Goal: Find specific fact: Find specific fact

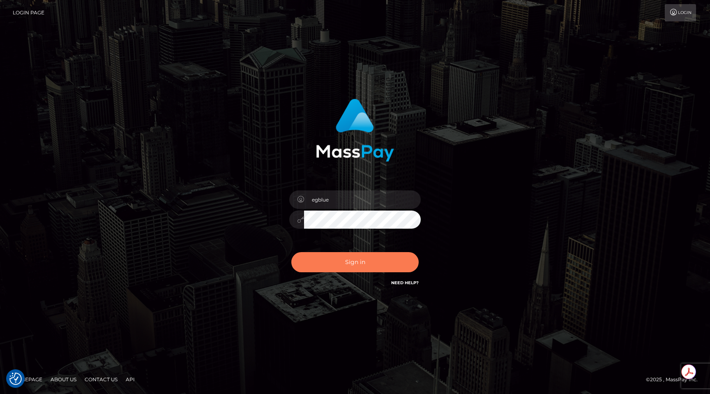
click at [368, 258] on button "Sign in" at bounding box center [354, 262] width 127 height 20
checkbox input "true"
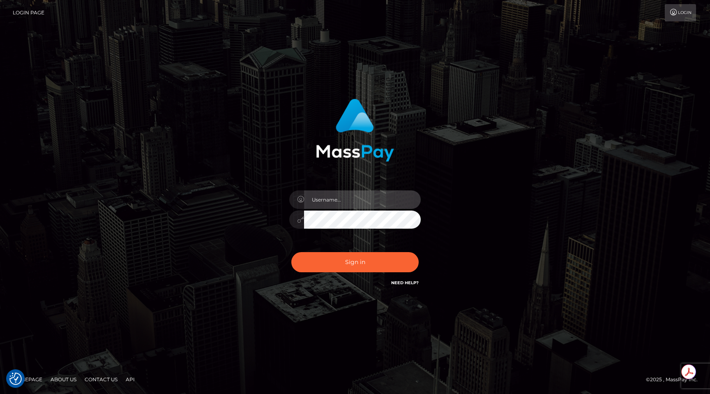
type input "egblue"
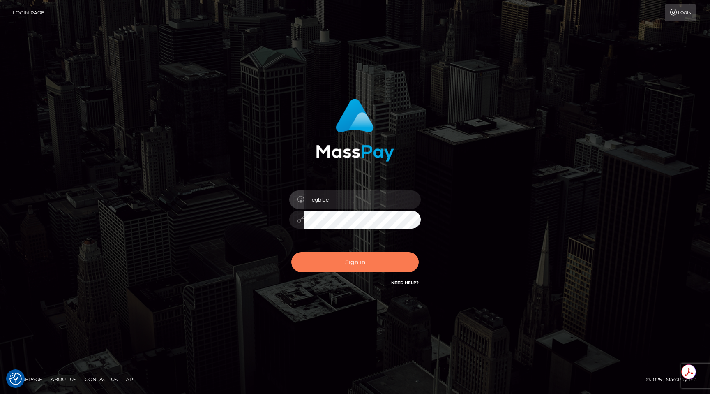
click at [368, 258] on button "Sign in" at bounding box center [354, 262] width 127 height 20
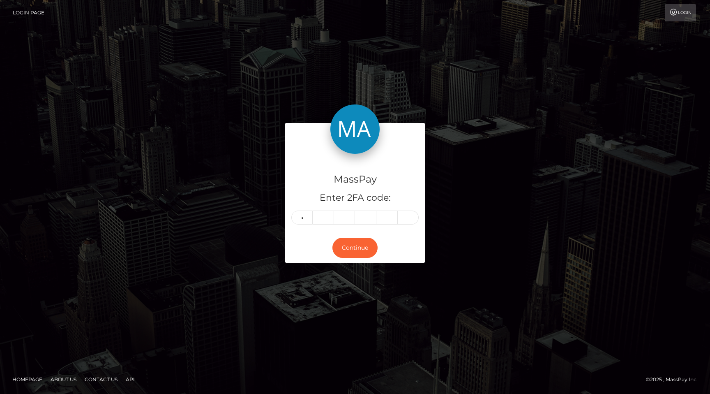
type input "3"
type input "2"
type input "9"
type input "4"
type input "1"
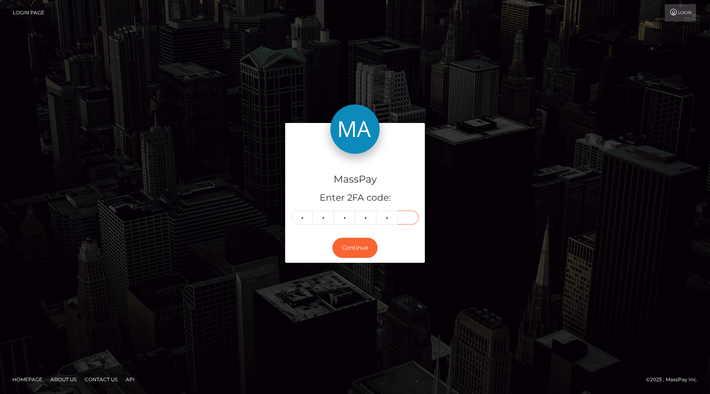
type input "1"
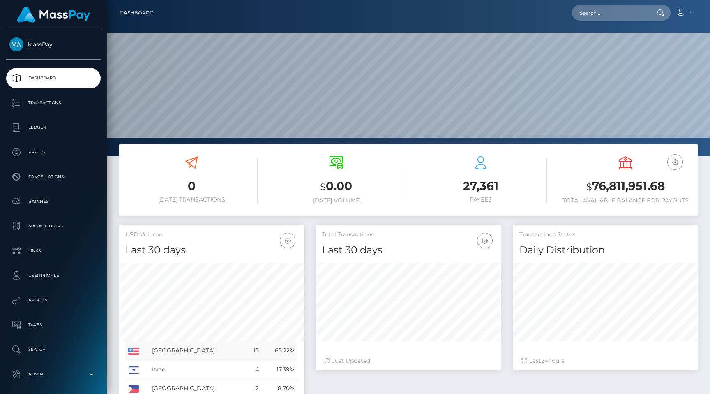
scroll to position [145, 184]
click at [61, 366] on link "Admin" at bounding box center [53, 374] width 94 height 21
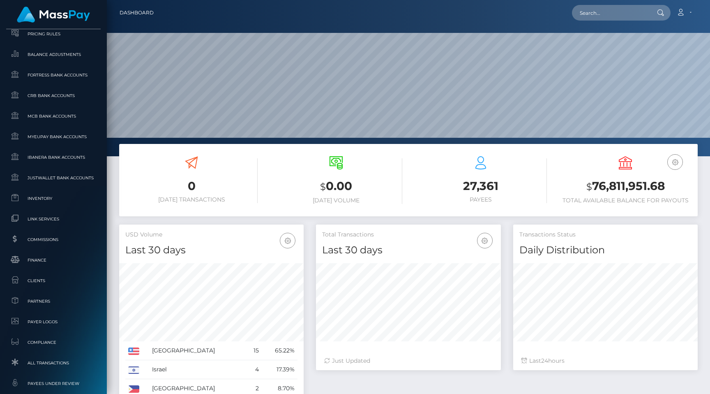
scroll to position [468, 0]
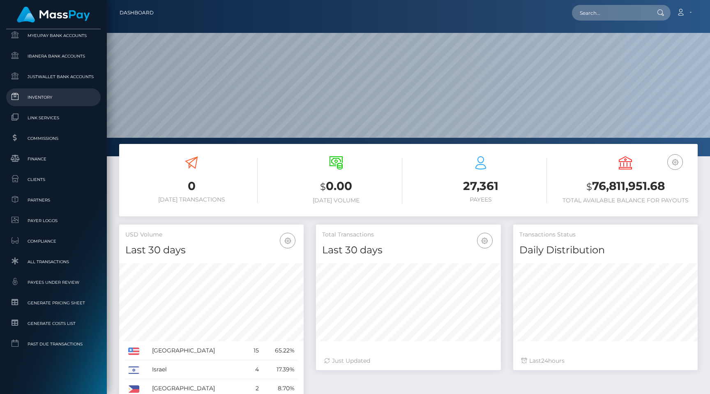
click at [55, 101] on span "Inventory" at bounding box center [53, 96] width 88 height 9
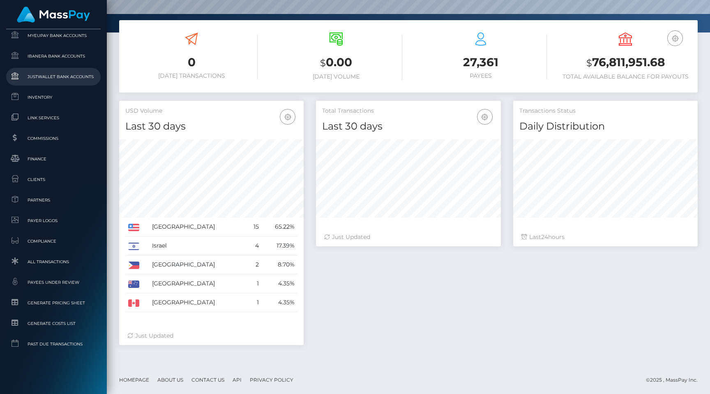
scroll to position [0, 0]
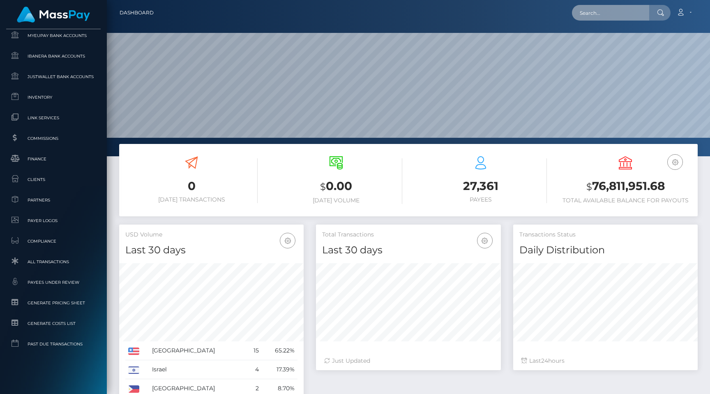
click at [616, 16] on input "text" at bounding box center [610, 13] width 77 height 16
paste input "ef346322-830a-11f0-8023-0266f44cc279"
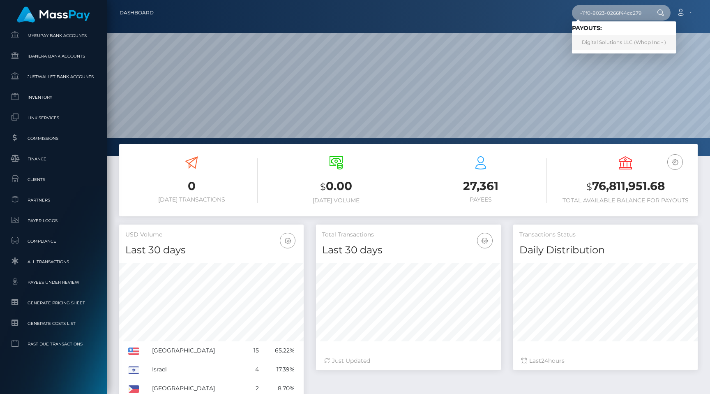
type input "ef346322-830a-11f0-8023-0266f44cc279"
click at [523, 205] on div "27,361 Payees" at bounding box center [480, 180] width 132 height 61
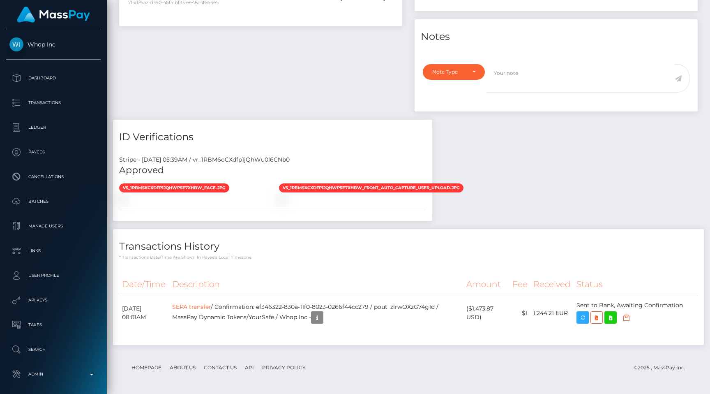
scroll to position [99, 184]
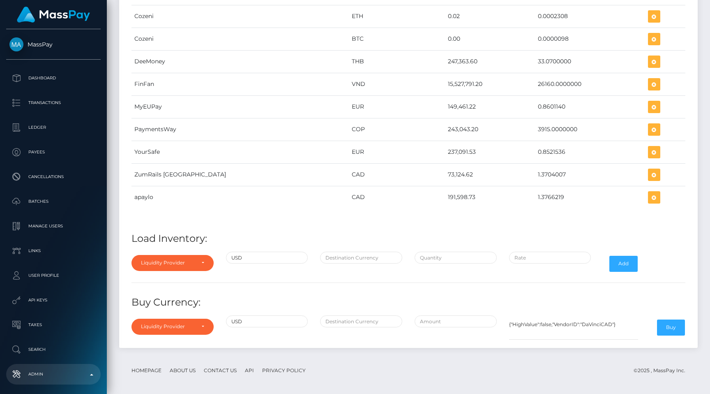
scroll to position [3784, 0]
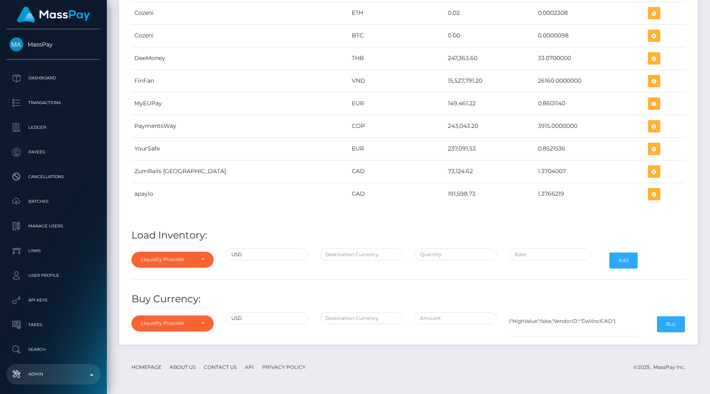
click at [378, 288] on div "Provider Currency Balance Avg Rate Cozeni USDT 2,369.80 Load Inventory:" at bounding box center [408, 134] width 566 height 412
click at [389, 191] on td "CAD" at bounding box center [397, 193] width 96 height 23
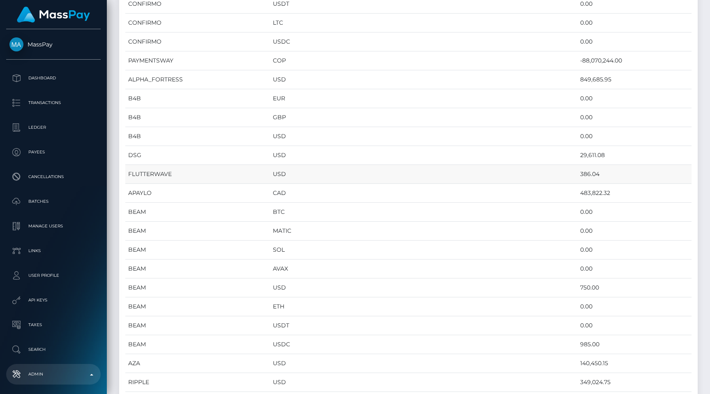
scroll to position [681, 0]
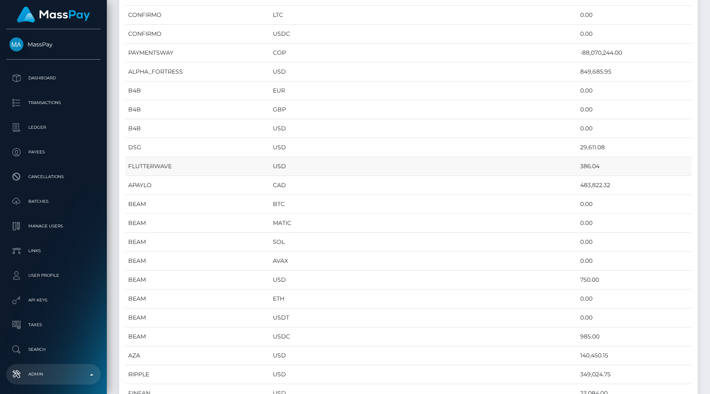
click at [151, 163] on td "FLUTTERWAVE" at bounding box center [197, 166] width 145 height 19
copy td "FLUTTERWAVE"
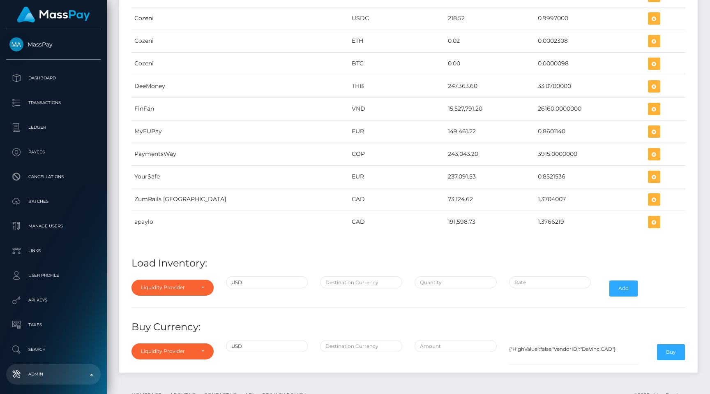
scroll to position [3784, 0]
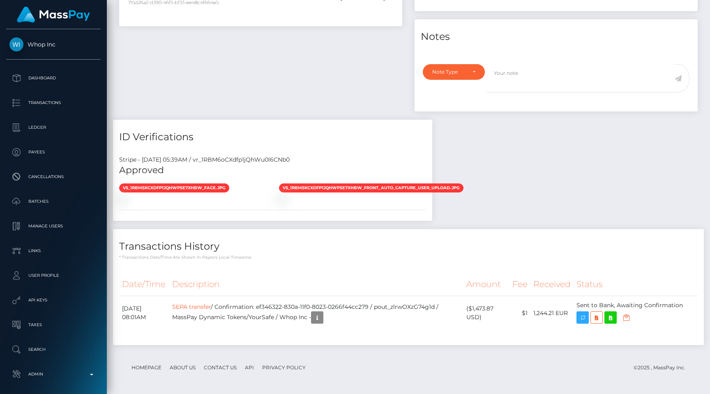
scroll to position [99, 184]
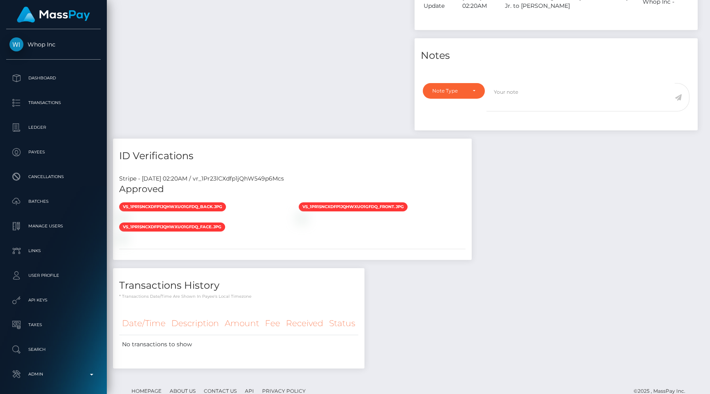
scroll to position [99, 184]
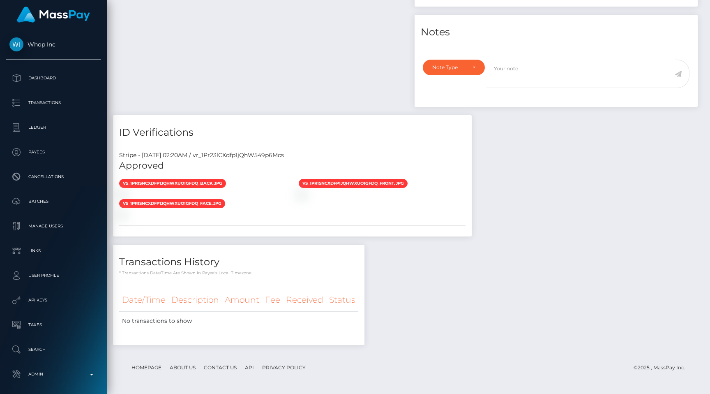
scroll to position [99, 184]
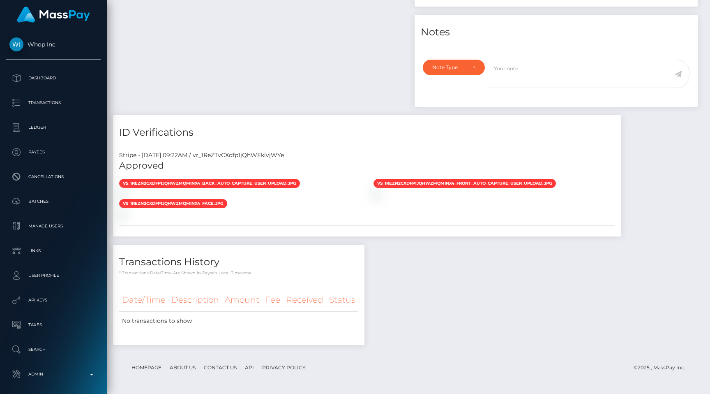
scroll to position [99, 184]
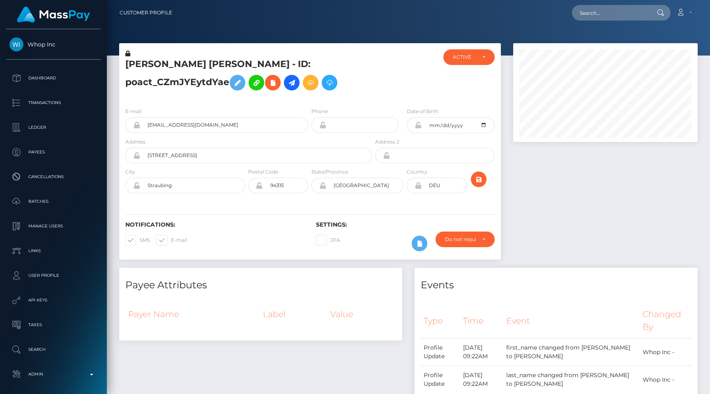
scroll to position [401, 0]
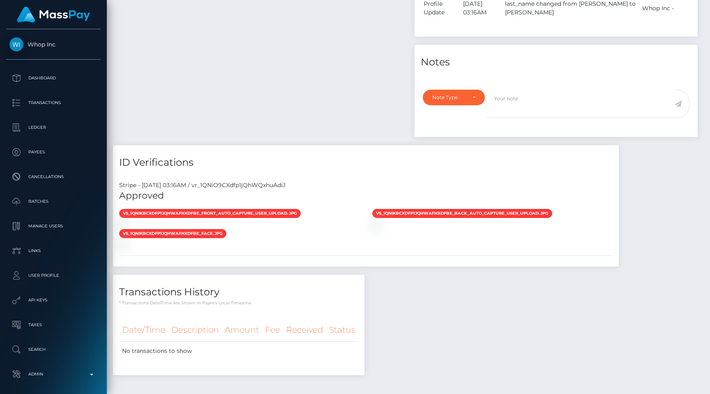
scroll to position [401, 0]
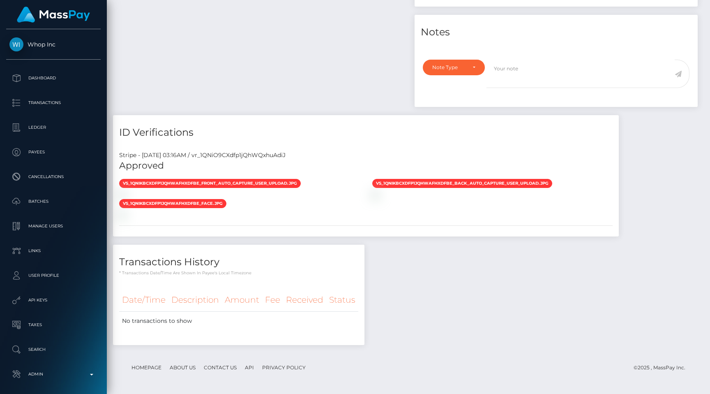
click at [267, 154] on div "Stripe - [DATE] 03:16AM / vr_1QNiO9CXdfp1jQhWQxhuAdiJ" at bounding box center [366, 155] width 506 height 9
copy div "vr_1QNiO9CXdfp1jQhWQxhuAdiJ"
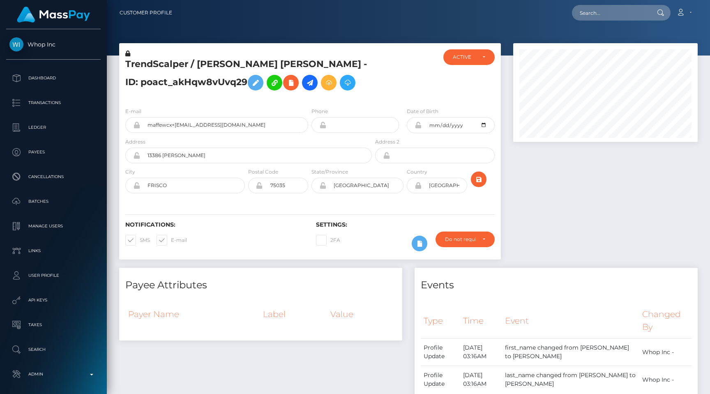
click at [250, 277] on div "Payee Attributes" at bounding box center [260, 279] width 283 height 25
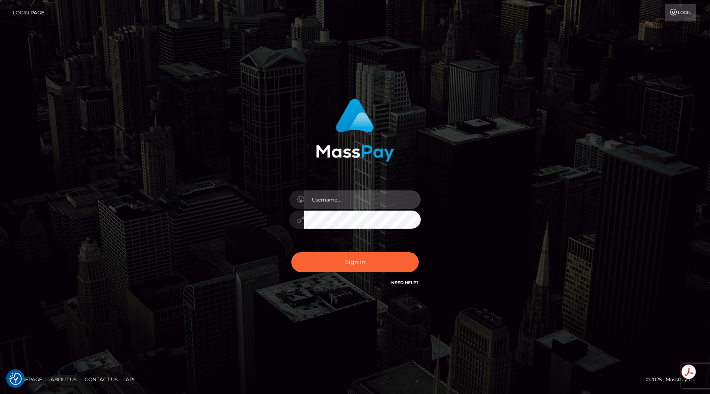
type input "egblue"
